Goal: Find specific page/section: Find specific page/section

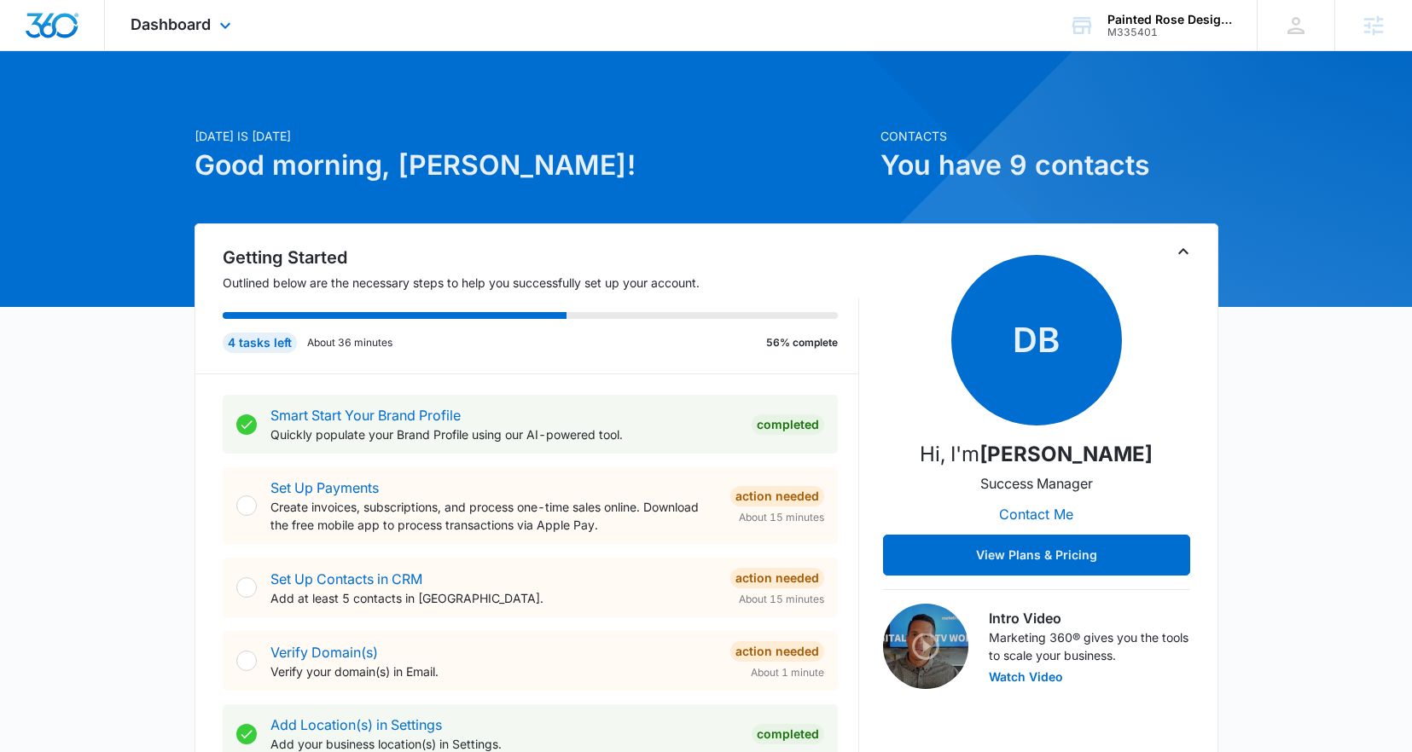
click at [212, 28] on div "Dashboard Apps Reputation Forms CRM Email Social Content Ads Intelligence Files…" at bounding box center [183, 25] width 156 height 50
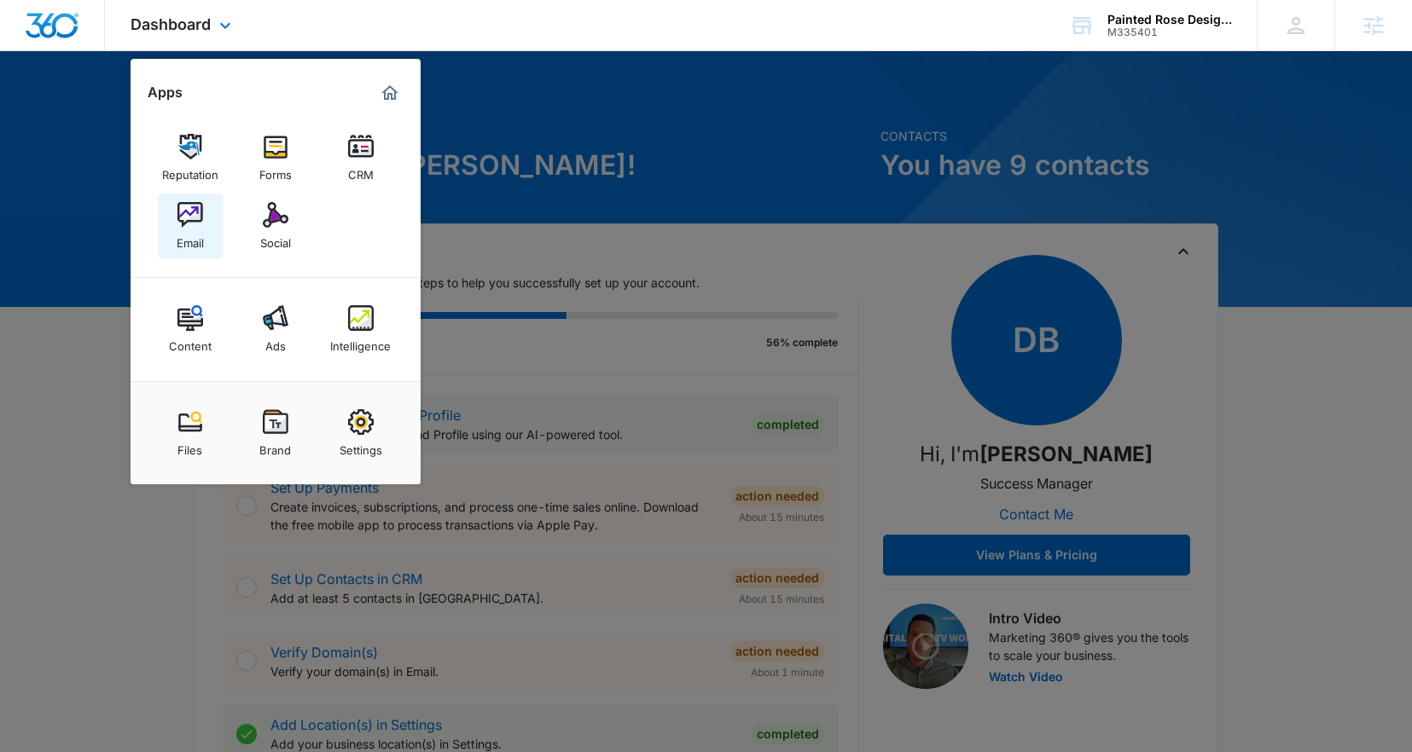
click at [194, 225] on img at bounding box center [190, 215] width 26 height 26
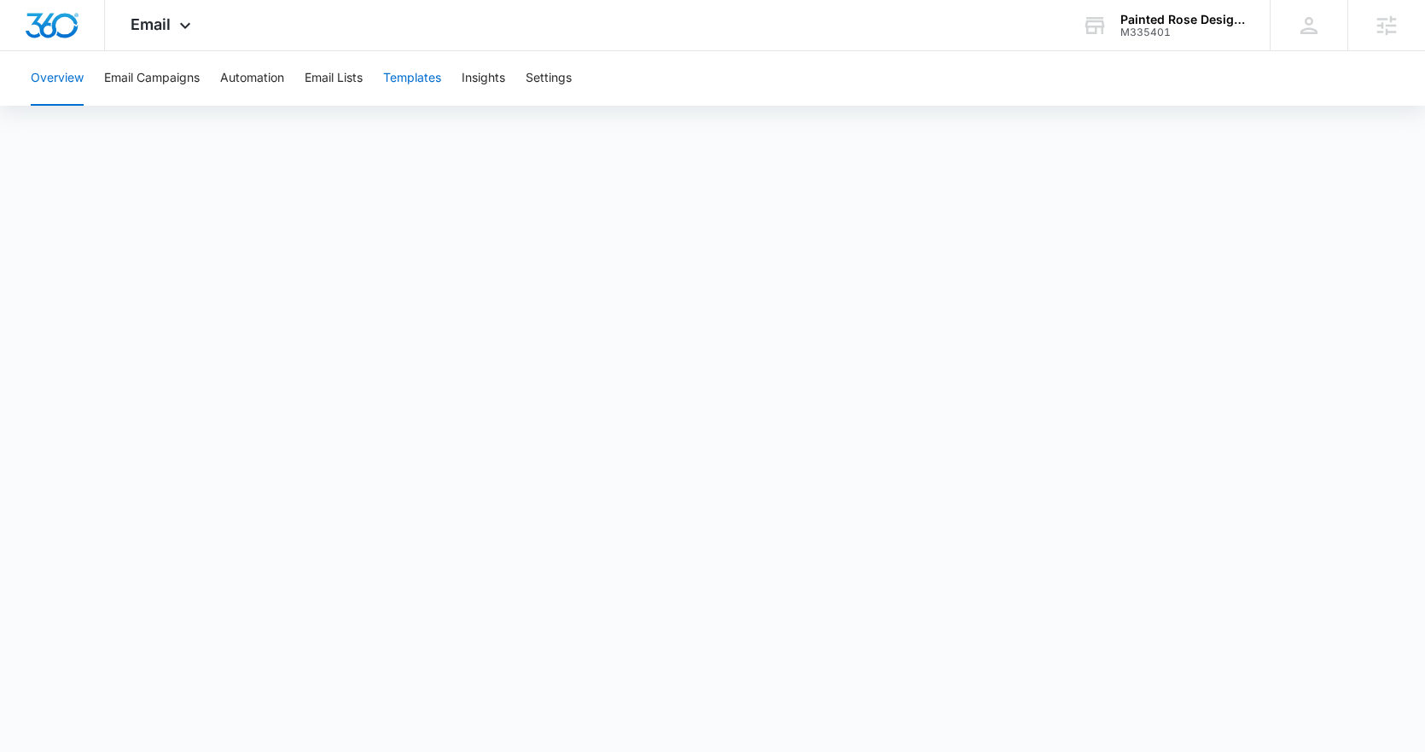
click at [408, 80] on button "Templates" at bounding box center [412, 78] width 58 height 55
